Goal: Task Accomplishment & Management: Use online tool/utility

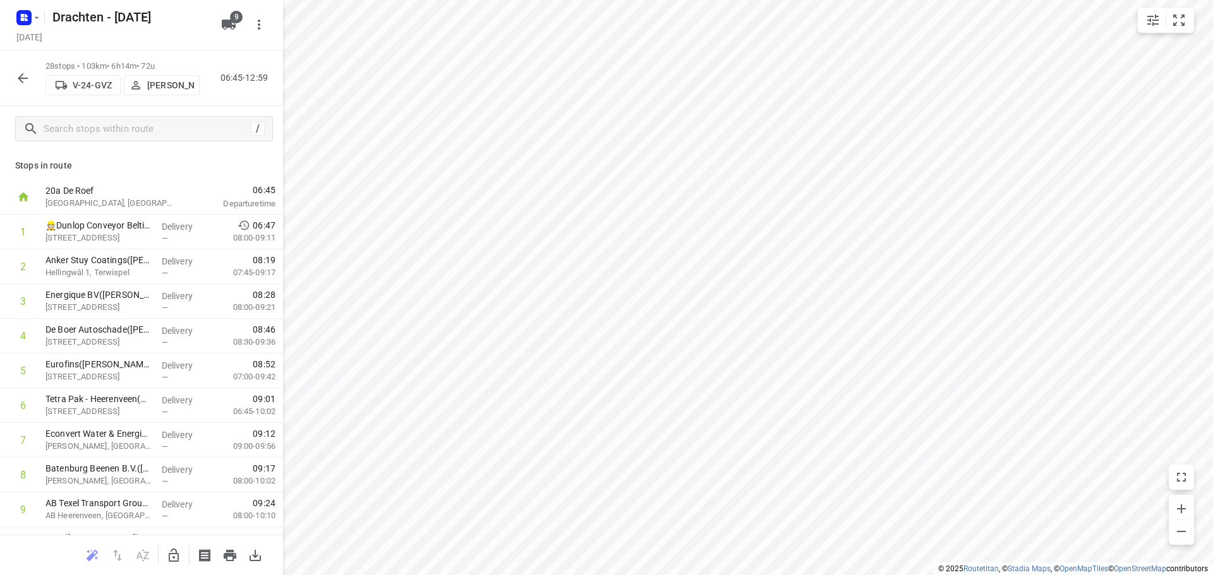
click at [21, 77] on icon "button" at bounding box center [22, 78] width 15 height 15
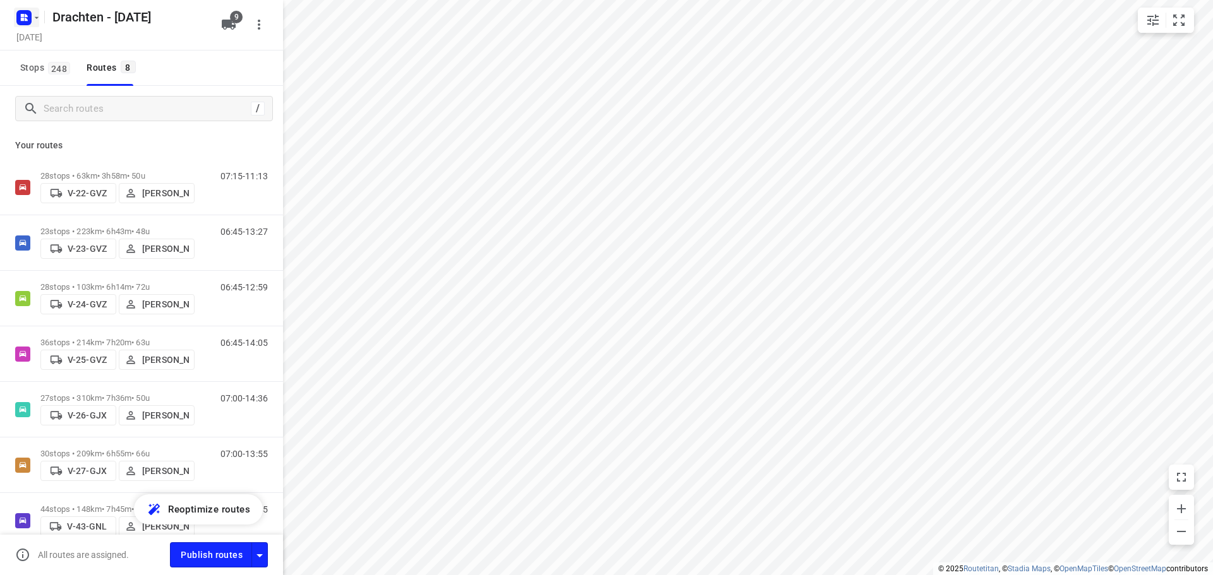
click at [16, 18] on rect "button" at bounding box center [23, 17] width 15 height 15
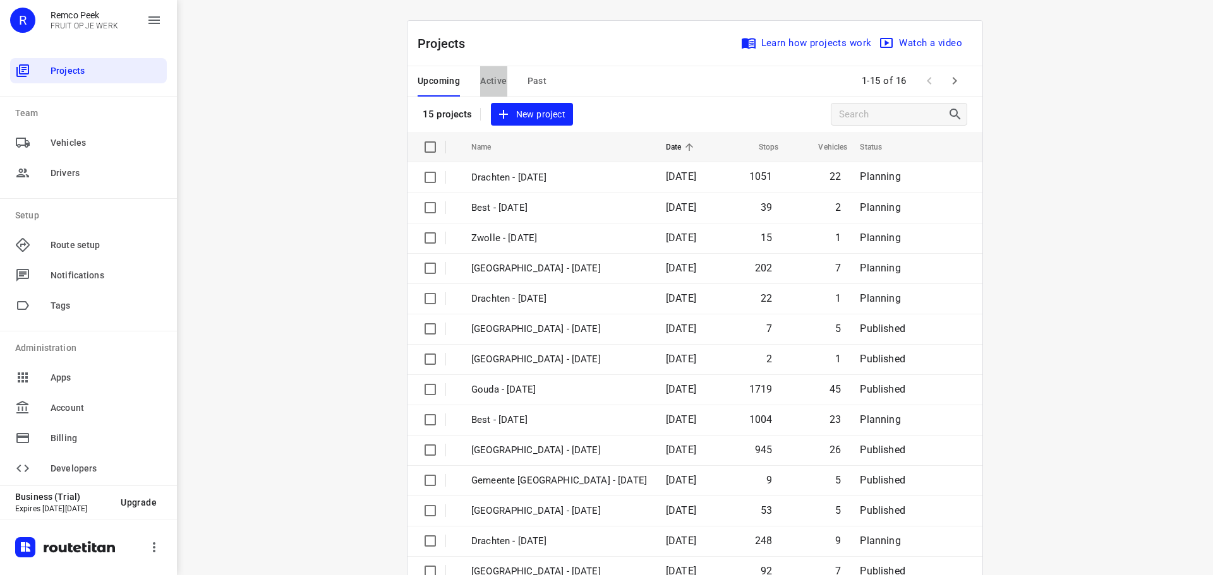
click at [496, 87] on span "Active" at bounding box center [493, 81] width 27 height 16
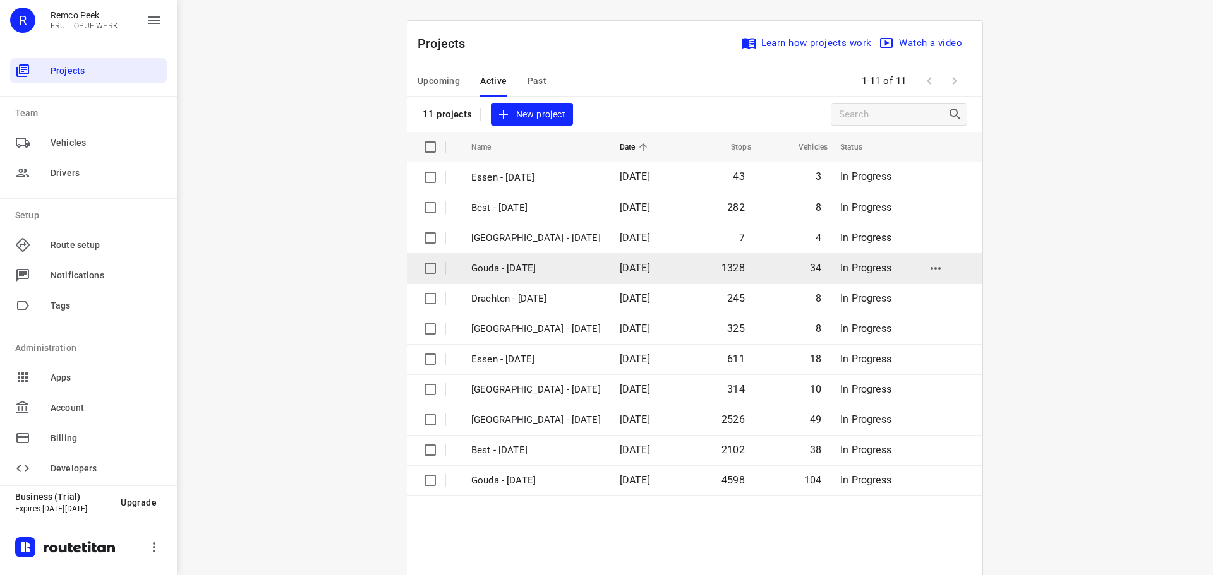
click at [524, 267] on p "Gouda - [DATE]" at bounding box center [535, 268] width 129 height 15
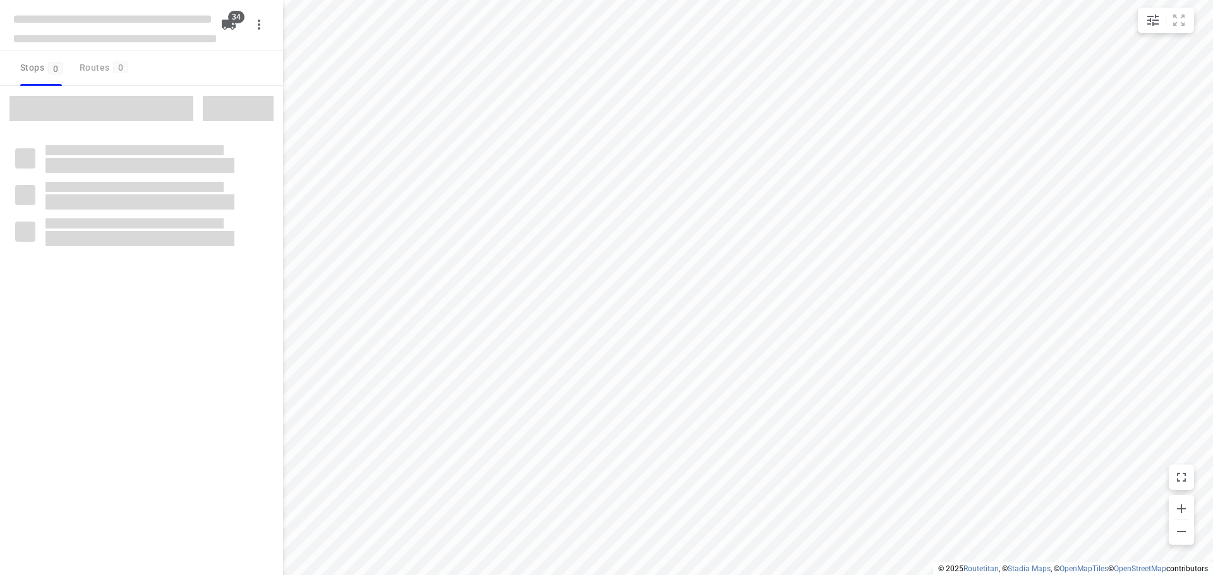
type input "distance"
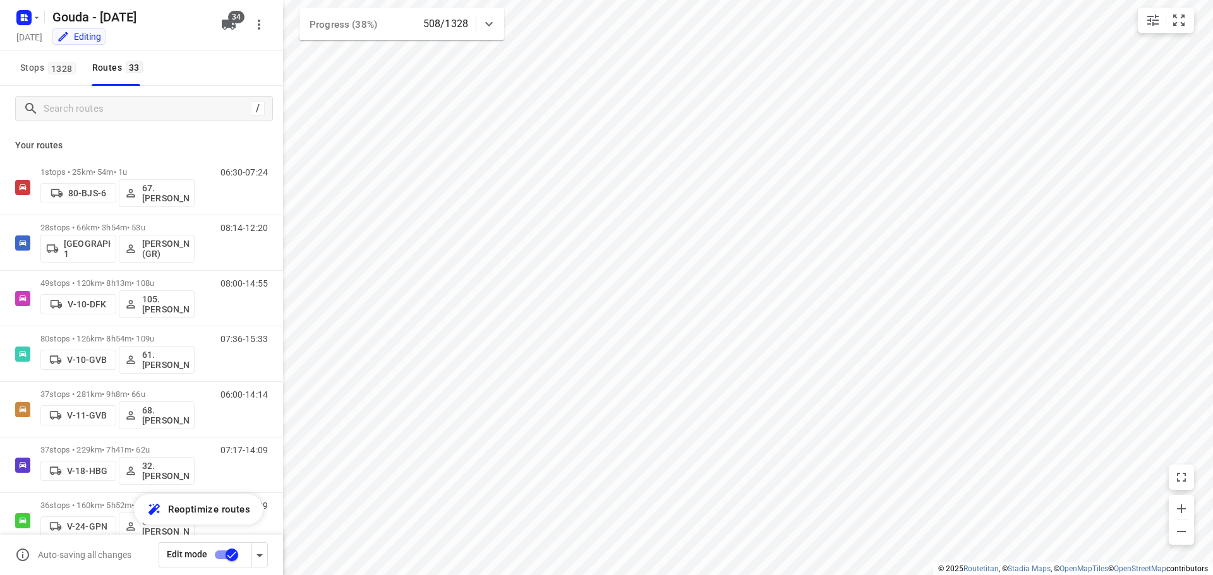
click at [192, 138] on div "Your routes 1 stops • 25km • 54m • 1u 80-BJS-6 67. [PERSON_NAME] 06:30-07:24 28…" at bounding box center [141, 370] width 283 height 479
click at [143, 113] on input "Search routes" at bounding box center [157, 109] width 227 height 20
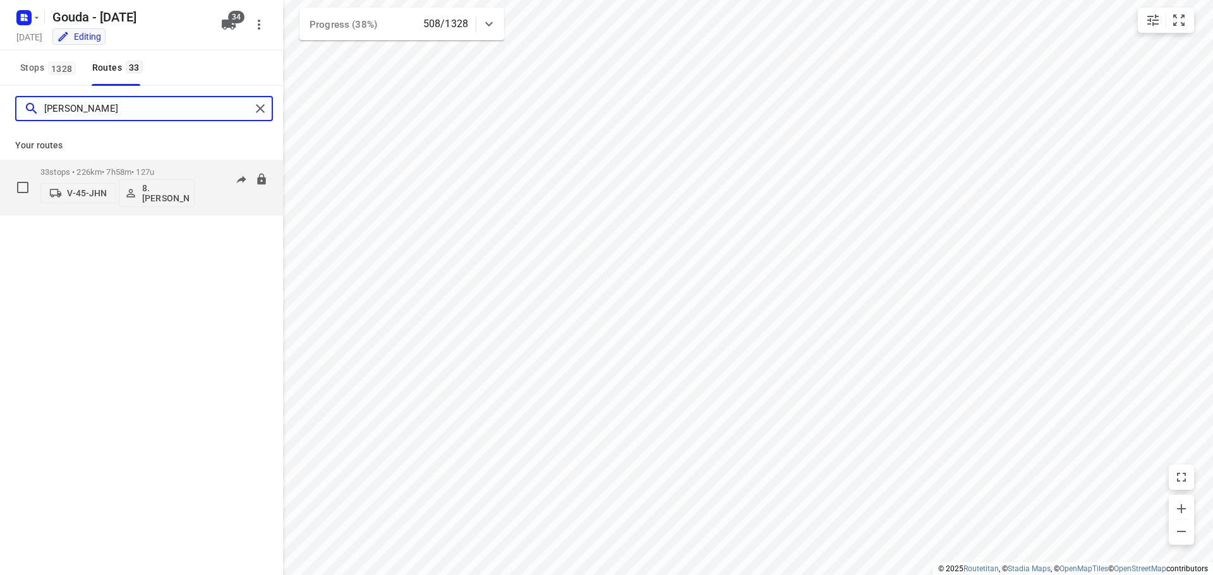
type input "[PERSON_NAME]"
click at [114, 170] on p "33 stops • 226km • 7h58m • 127u" at bounding box center [117, 171] width 154 height 9
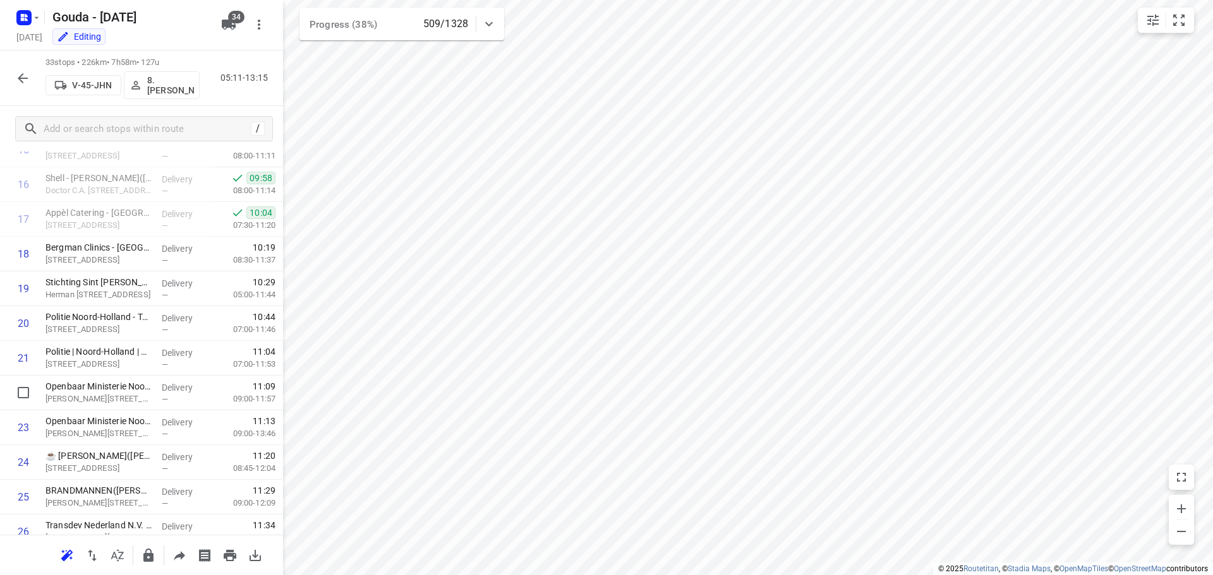
scroll to position [632, 0]
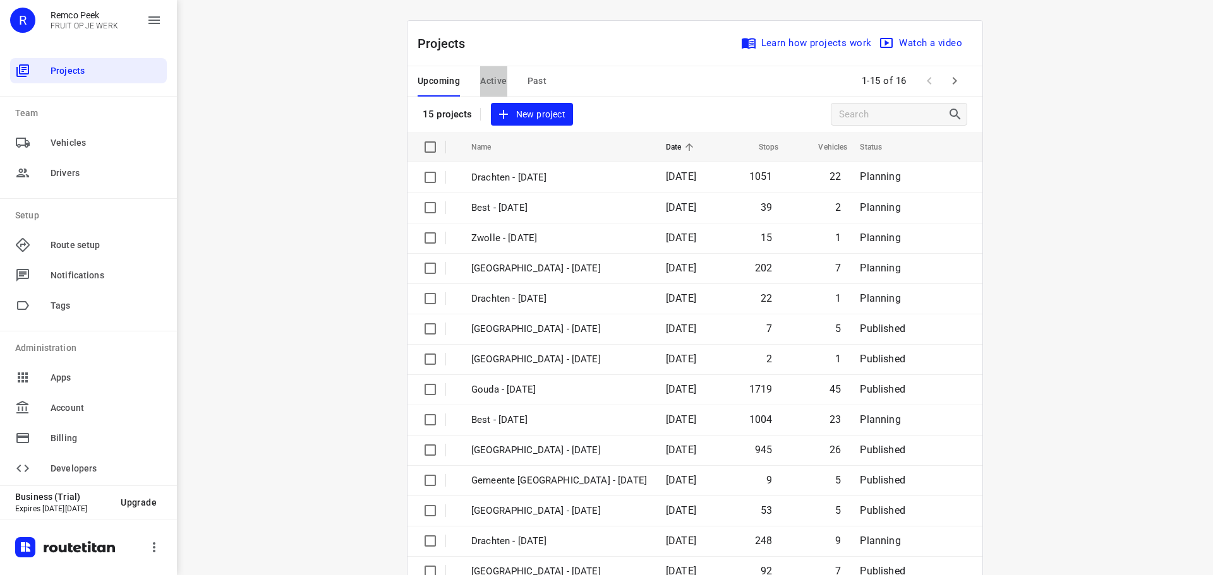
click at [484, 69] on button "Active" at bounding box center [493, 81] width 27 height 30
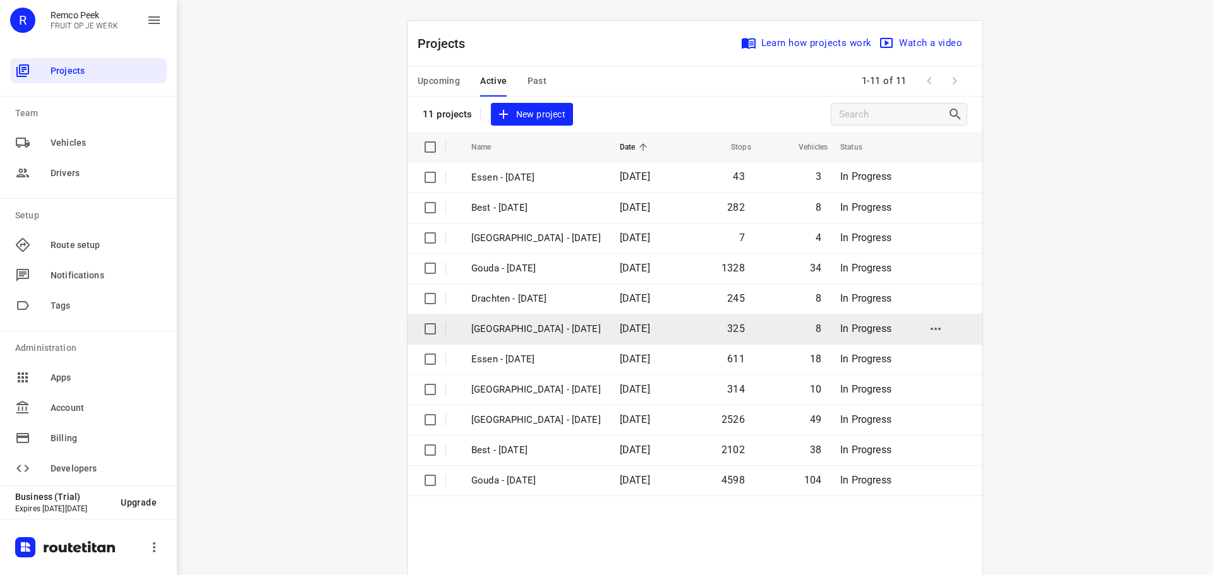
click at [476, 324] on p "[GEOGRAPHIC_DATA] - [DATE]" at bounding box center [535, 329] width 129 height 15
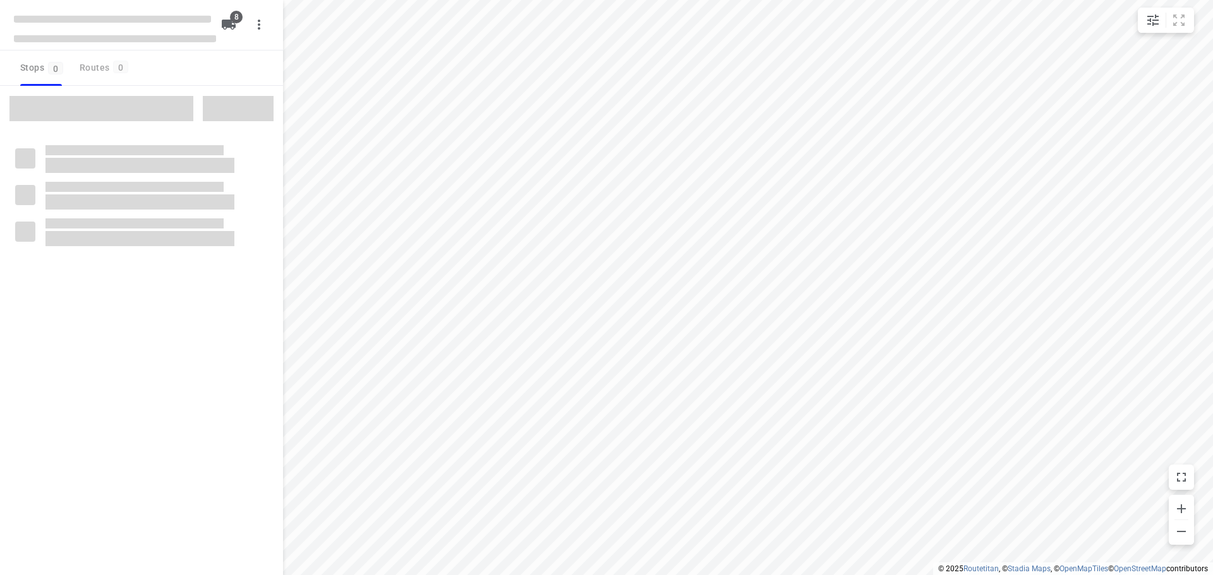
type input "distance"
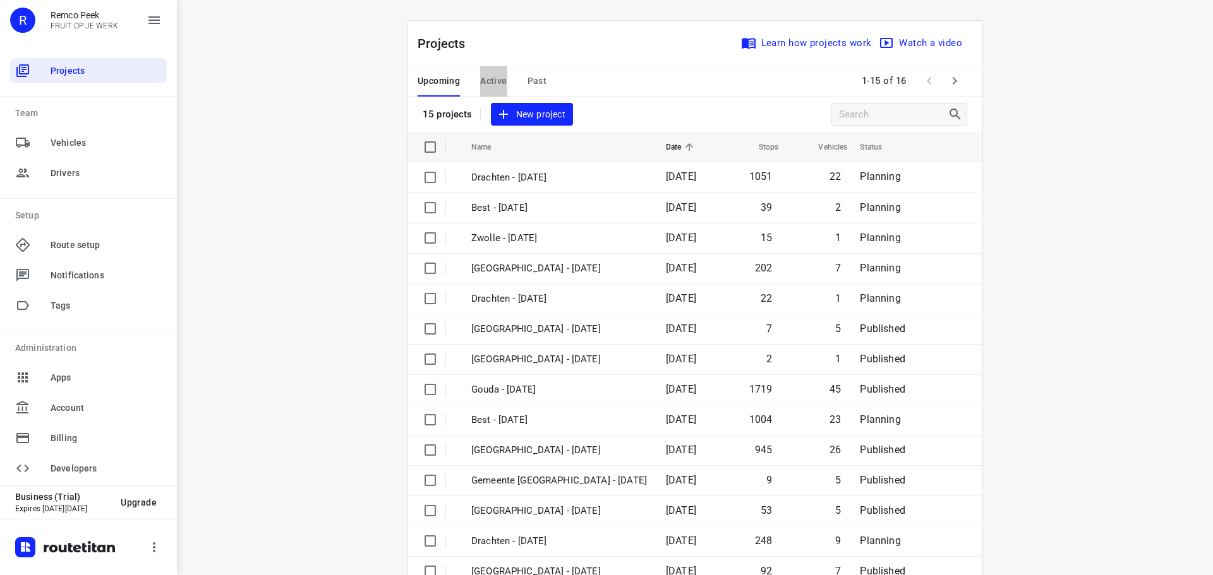
click at [493, 78] on span "Active" at bounding box center [493, 81] width 27 height 16
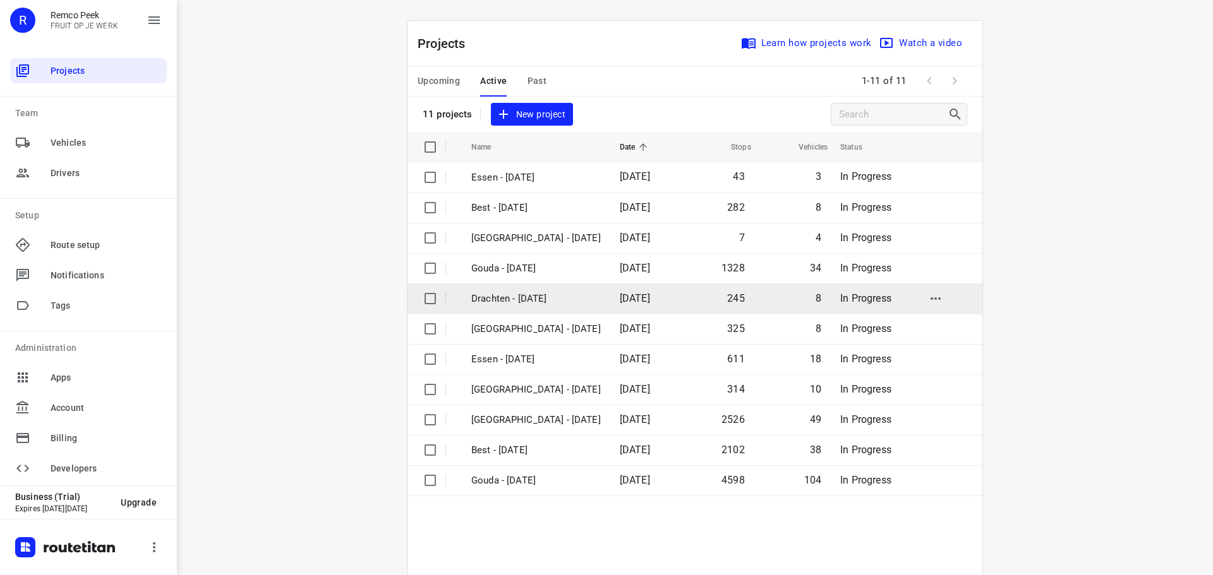
click at [505, 300] on p "Drachten - [DATE]" at bounding box center [535, 299] width 129 height 15
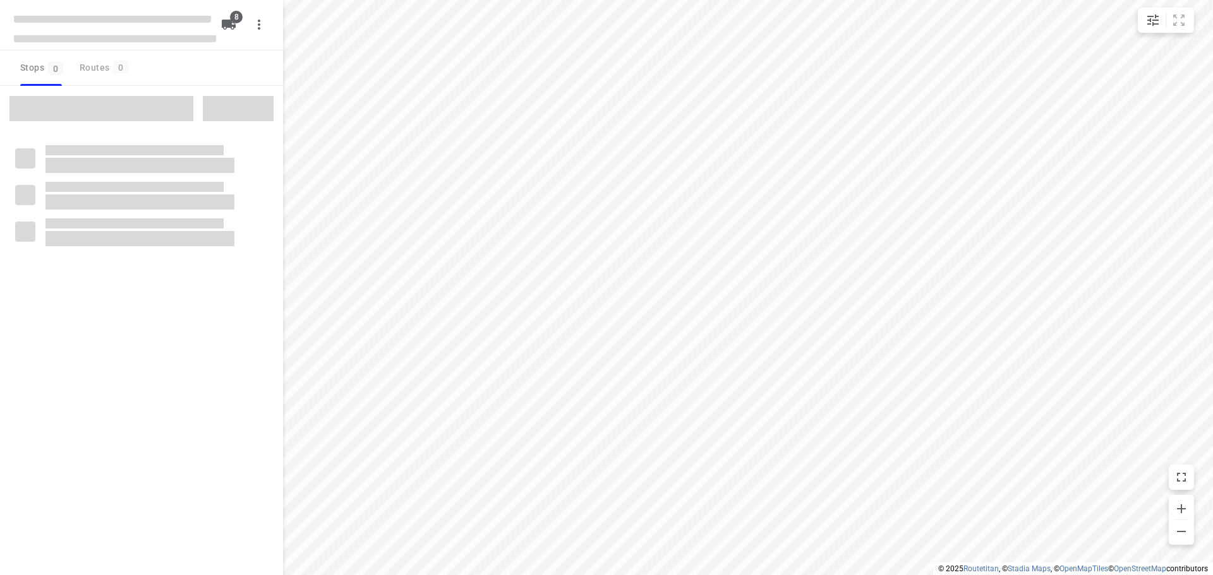
type input "distance"
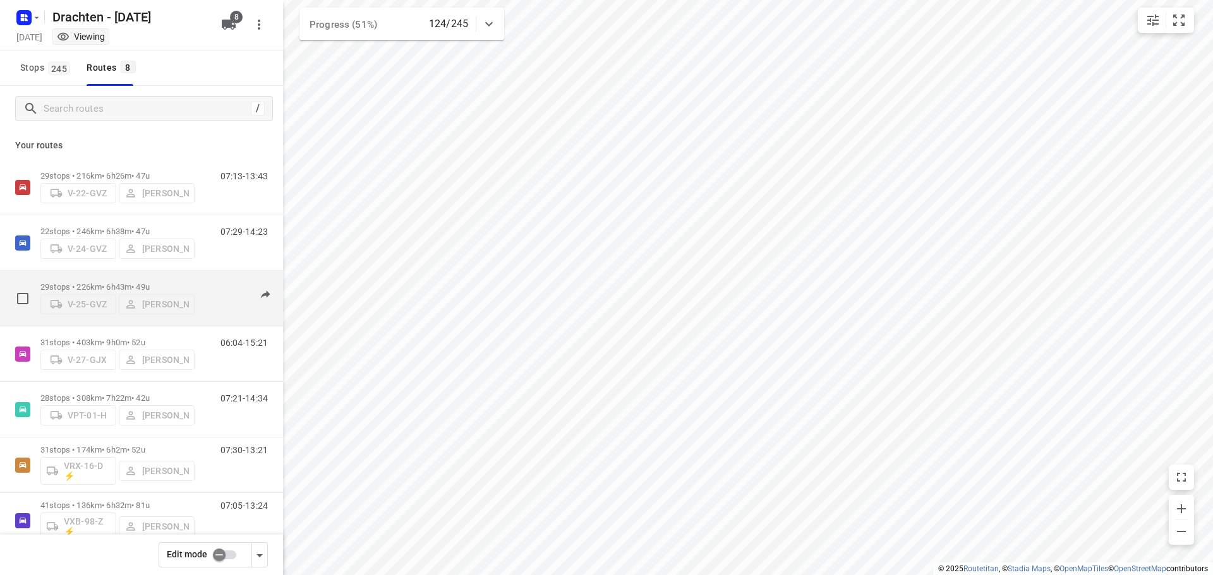
click at [142, 282] on p "29 stops • 226km • 6h43m • 49u" at bounding box center [117, 286] width 154 height 9
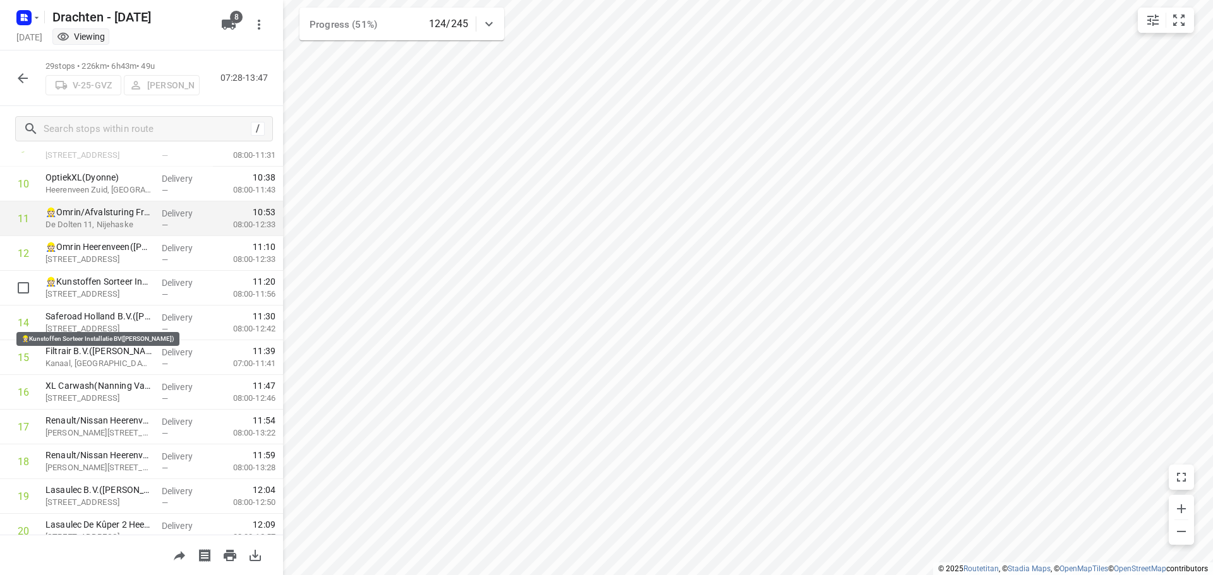
scroll to position [379, 0]
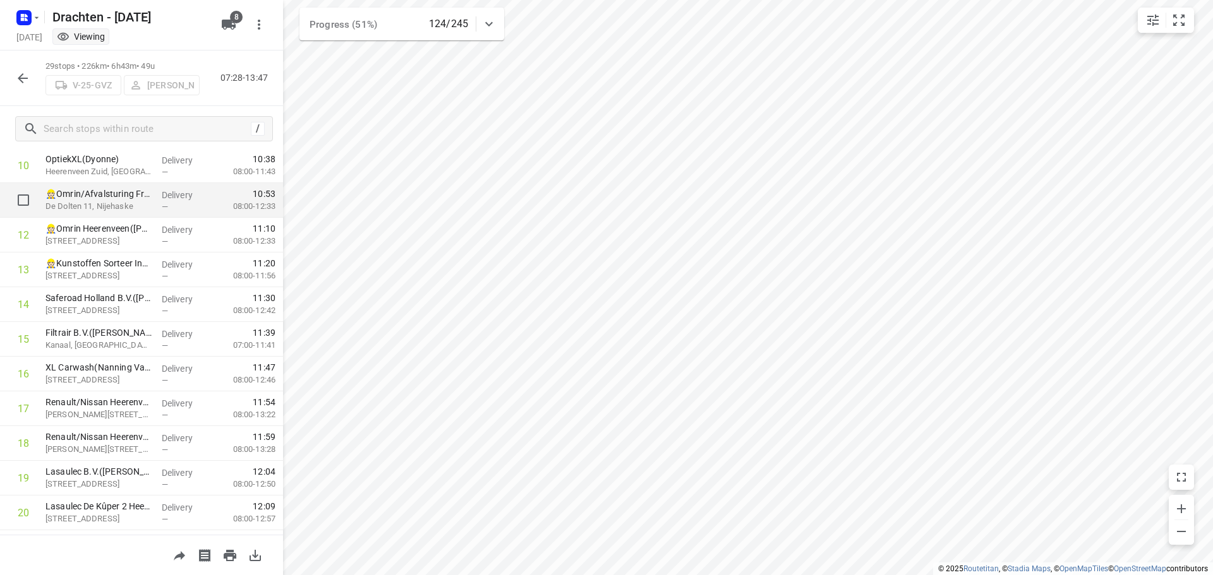
click at [66, 201] on p "De Dolten 11, Nijehaske" at bounding box center [98, 206] width 106 height 13
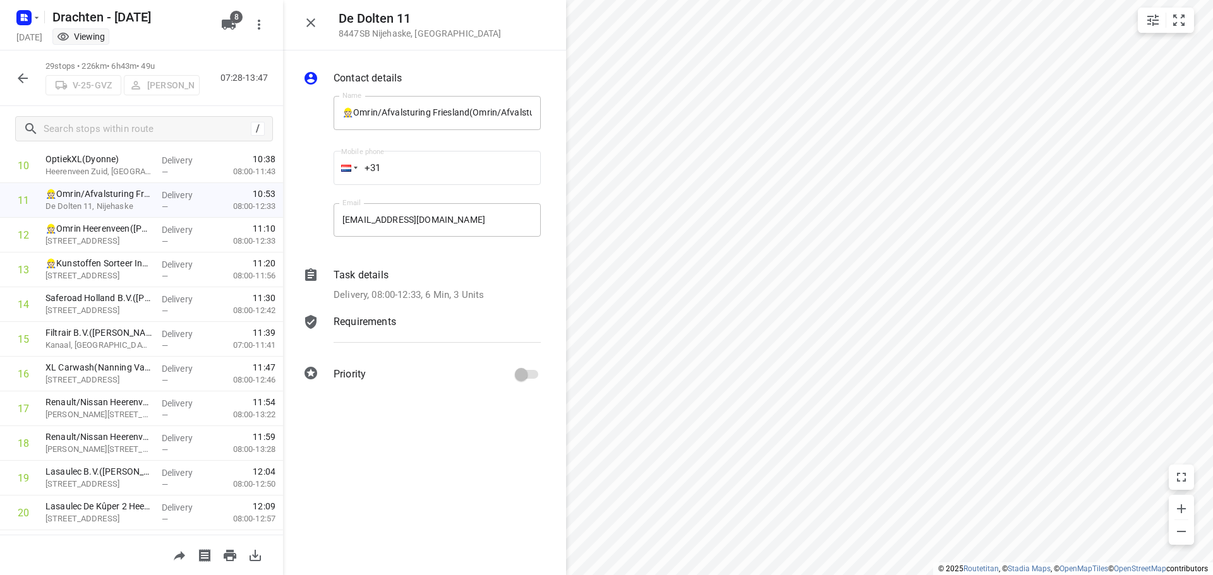
click at [484, 290] on p "Delivery, 08:00-12:33, 6 Min, 3 Units" at bounding box center [408, 295] width 150 height 15
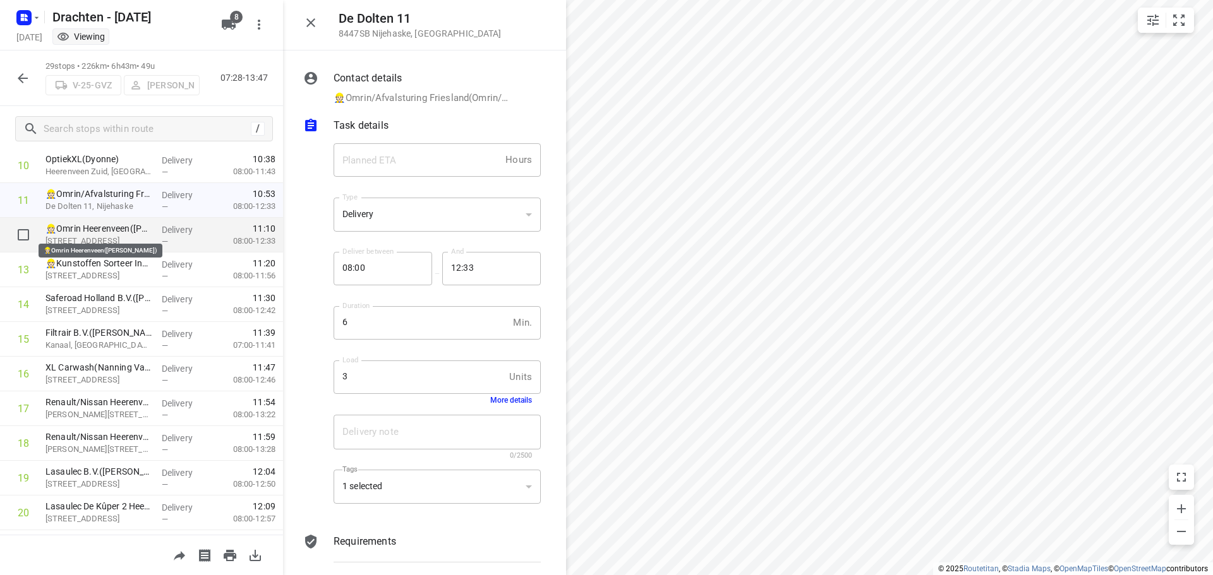
click at [70, 225] on p "👷🏻Omrin Heerenveen(Remy Egmond)" at bounding box center [98, 228] width 106 height 13
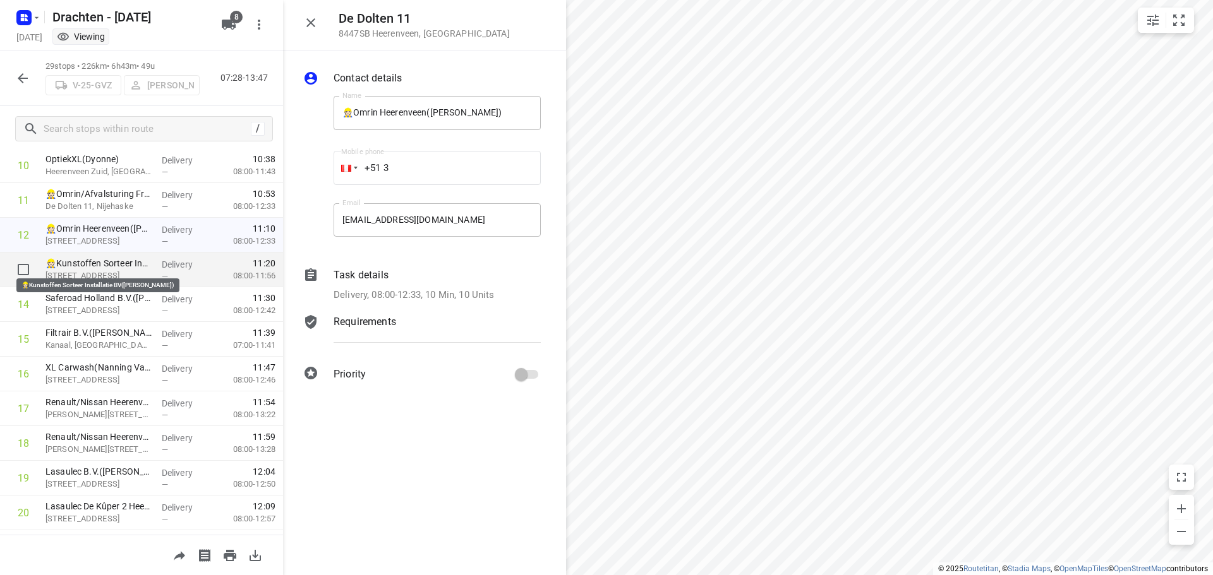
click at [87, 267] on p "👷🏻Kunstoffen Sorteer Installatie BV(Bendiks Kramer)" at bounding box center [98, 263] width 106 height 13
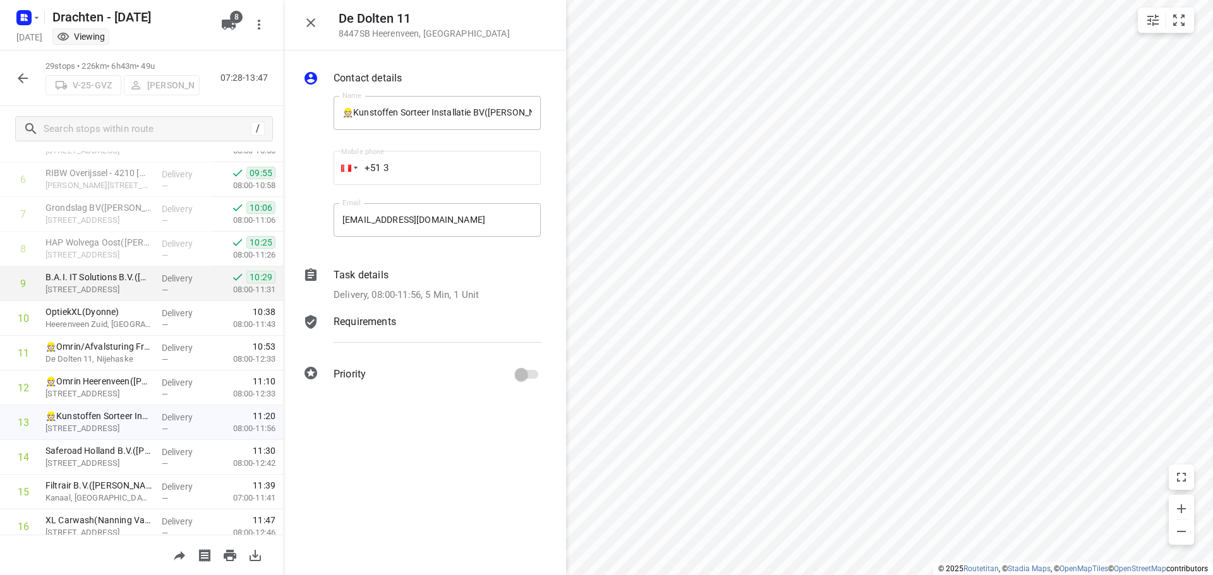
scroll to position [253, 0]
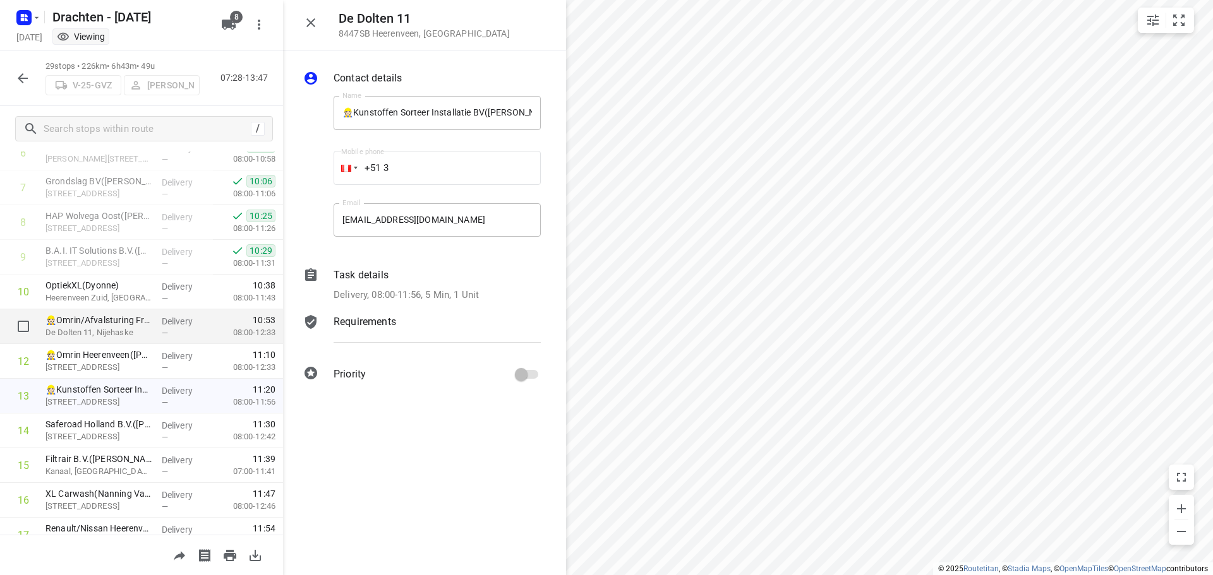
click at [177, 333] on div "—" at bounding box center [185, 332] width 47 height 9
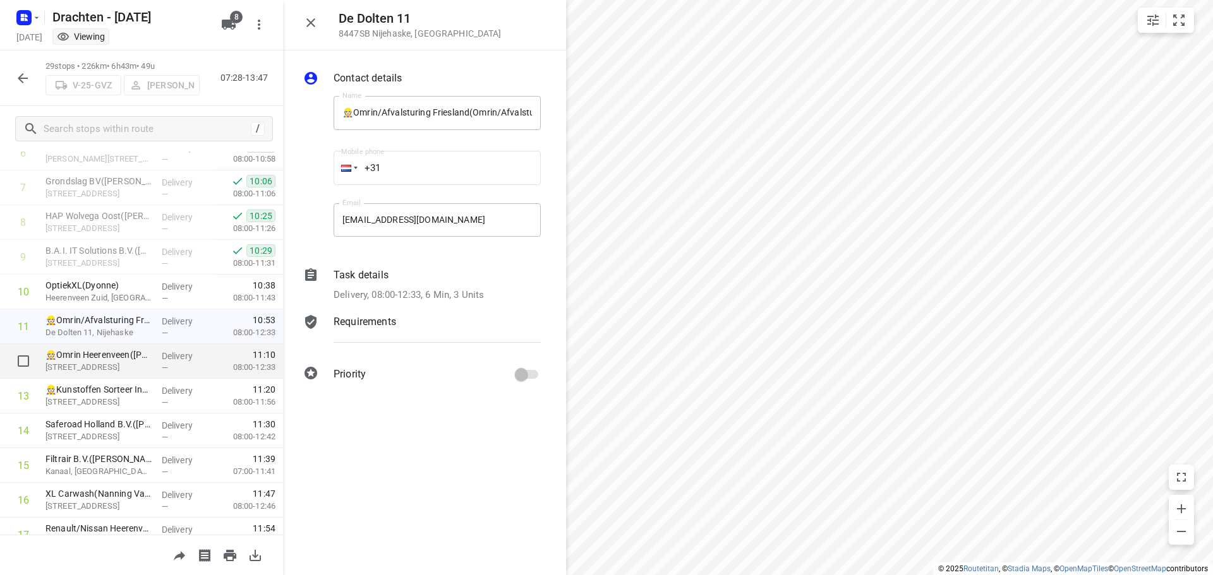
click at [149, 364] on div "👷🏻Omrin Heerenveen(Remy Egmond) De Dolten 11, Heerenveen" at bounding box center [98, 361] width 116 height 35
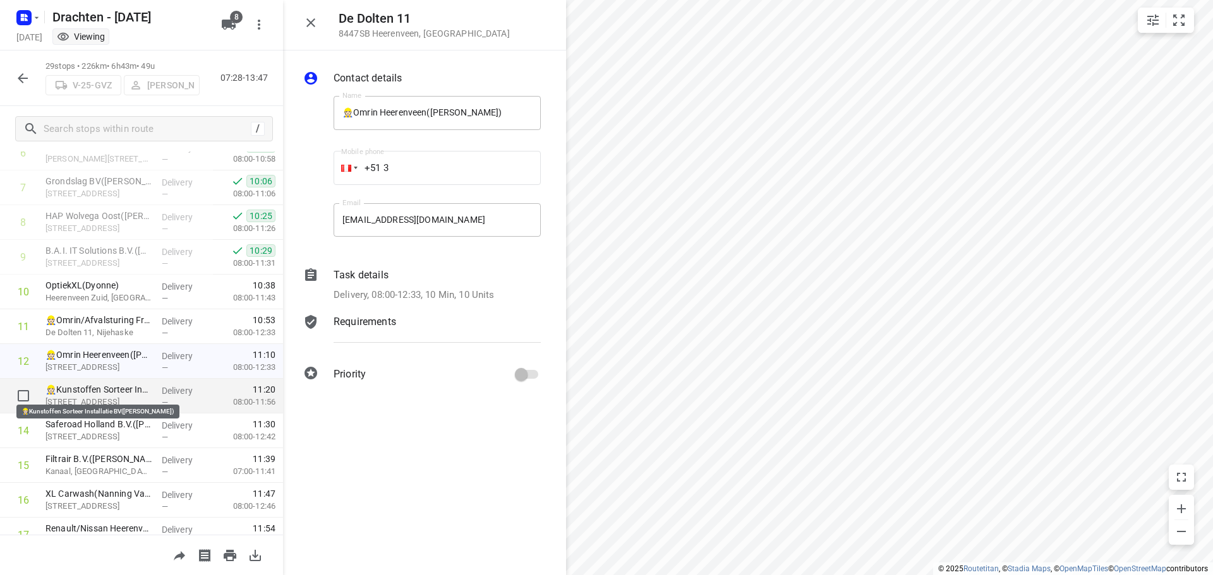
click at [138, 392] on p "👷🏻Kunstoffen Sorteer Installatie BV(Bendiks Kramer)" at bounding box center [98, 389] width 106 height 13
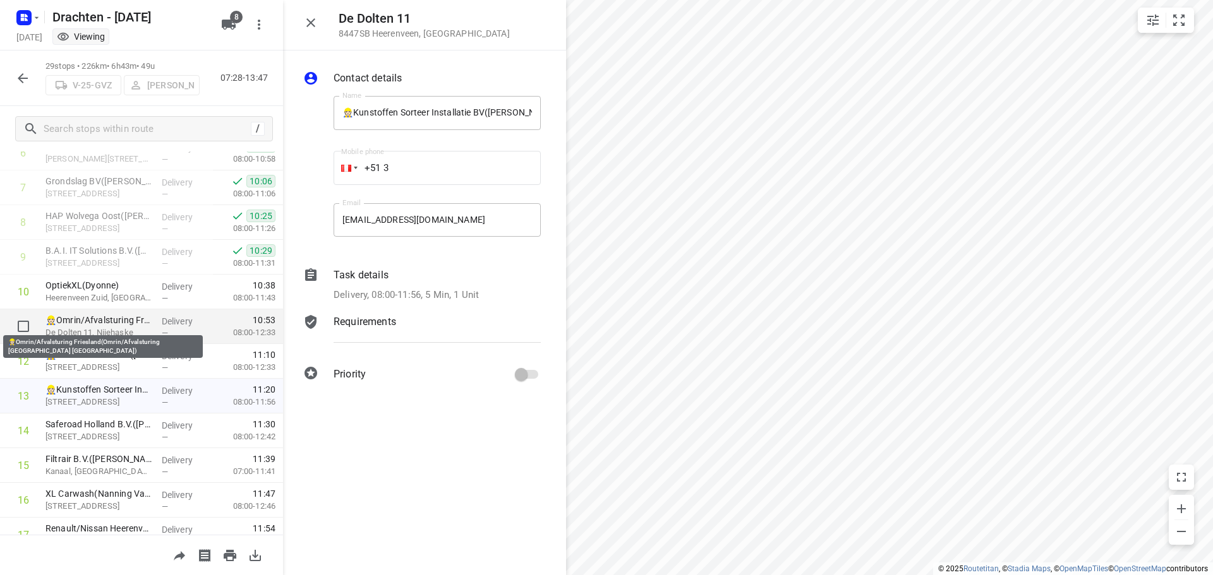
click at [115, 325] on p "👷🏻Omrin/Afvalsturing Friesland(Omrin/Afvalsturing Friesland NV)" at bounding box center [98, 320] width 106 height 13
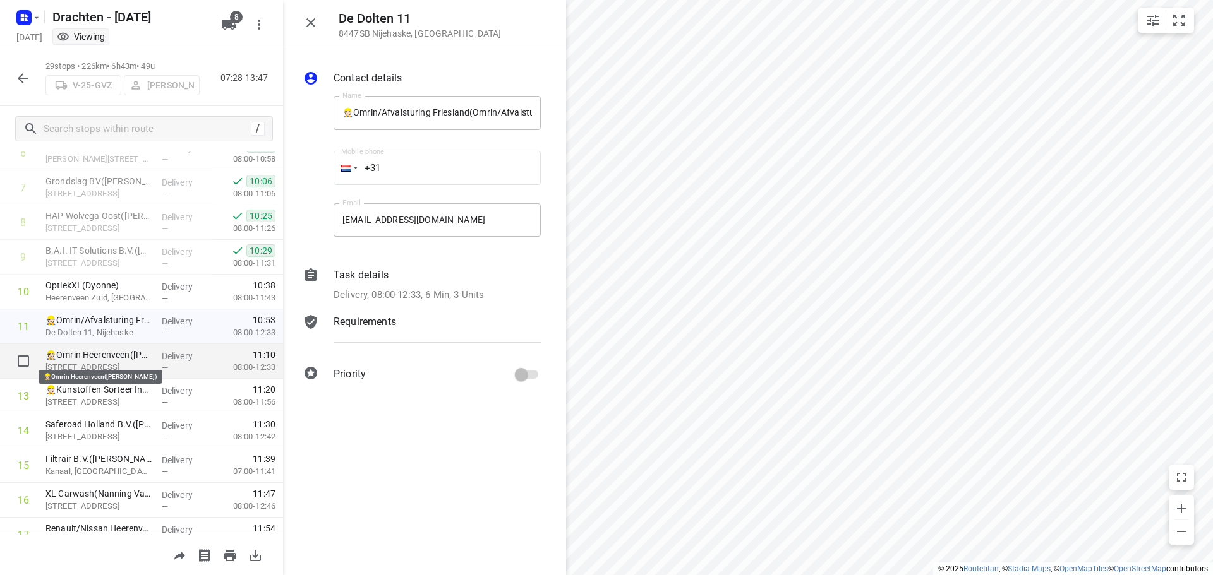
click at [98, 356] on p "👷🏻Omrin Heerenveen(Remy Egmond)" at bounding box center [98, 355] width 106 height 13
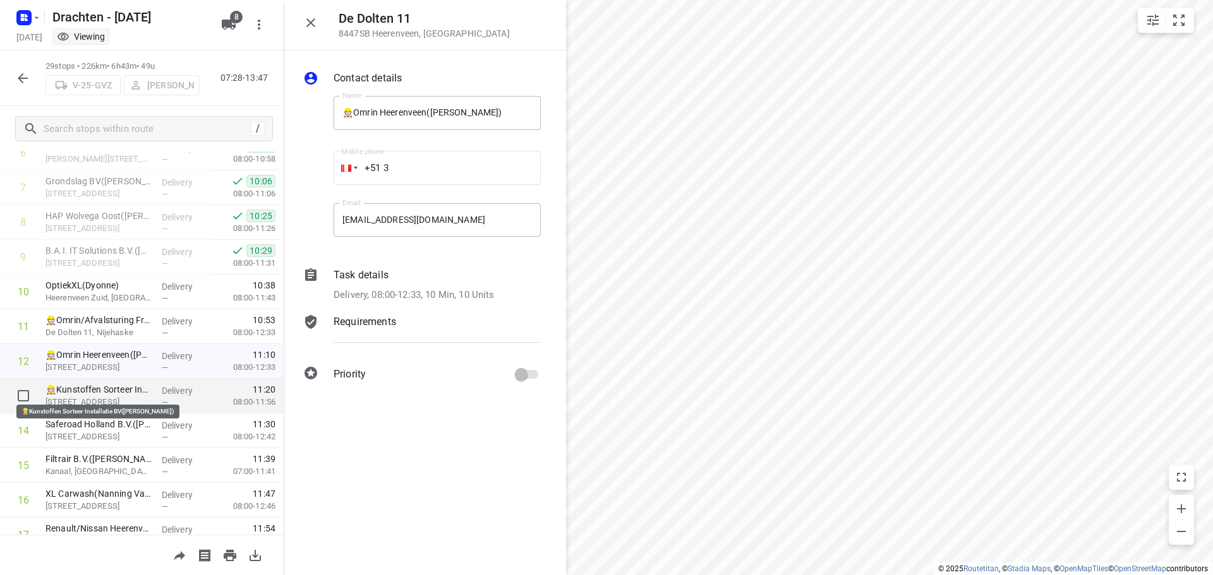
click at [90, 388] on p "👷🏻Kunstoffen Sorteer Installatie BV(Bendiks Kramer)" at bounding box center [98, 389] width 106 height 13
